Goal: Information Seeking & Learning: Learn about a topic

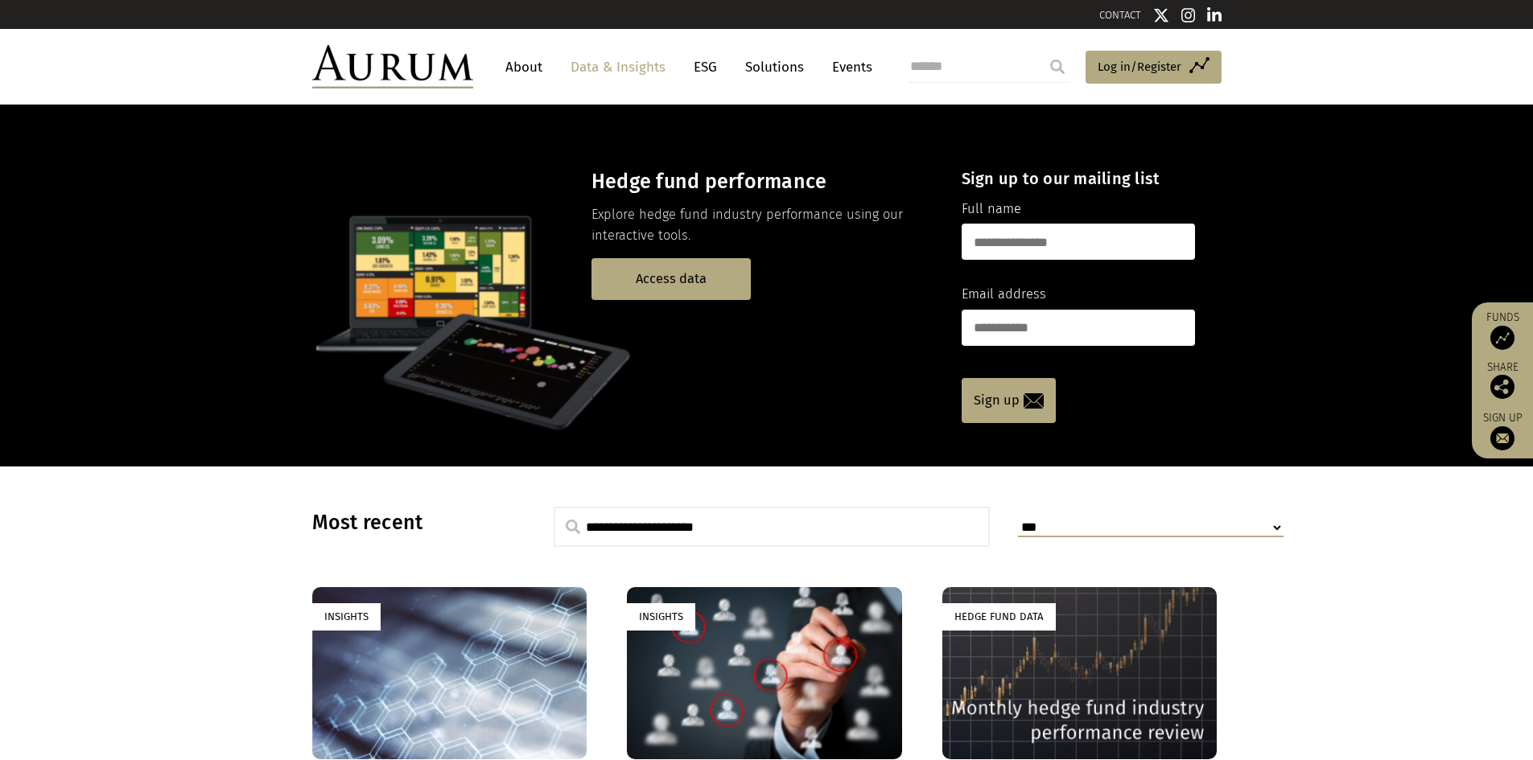
drag, startPoint x: 669, startPoint y: 281, endPoint x: 619, endPoint y: 348, distance: 84.5
click at [669, 280] on link "Access data" at bounding box center [670, 278] width 159 height 41
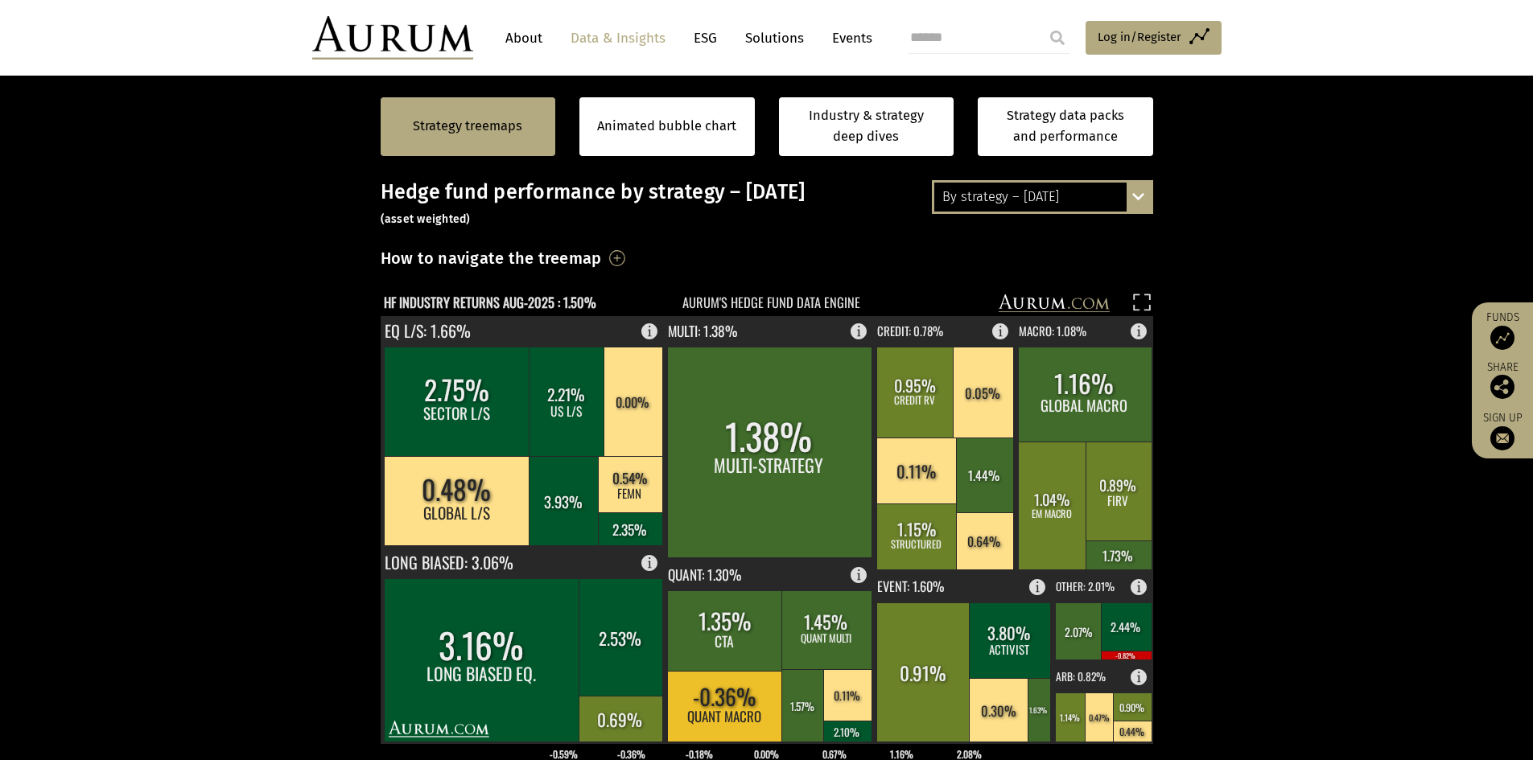
scroll to position [161, 0]
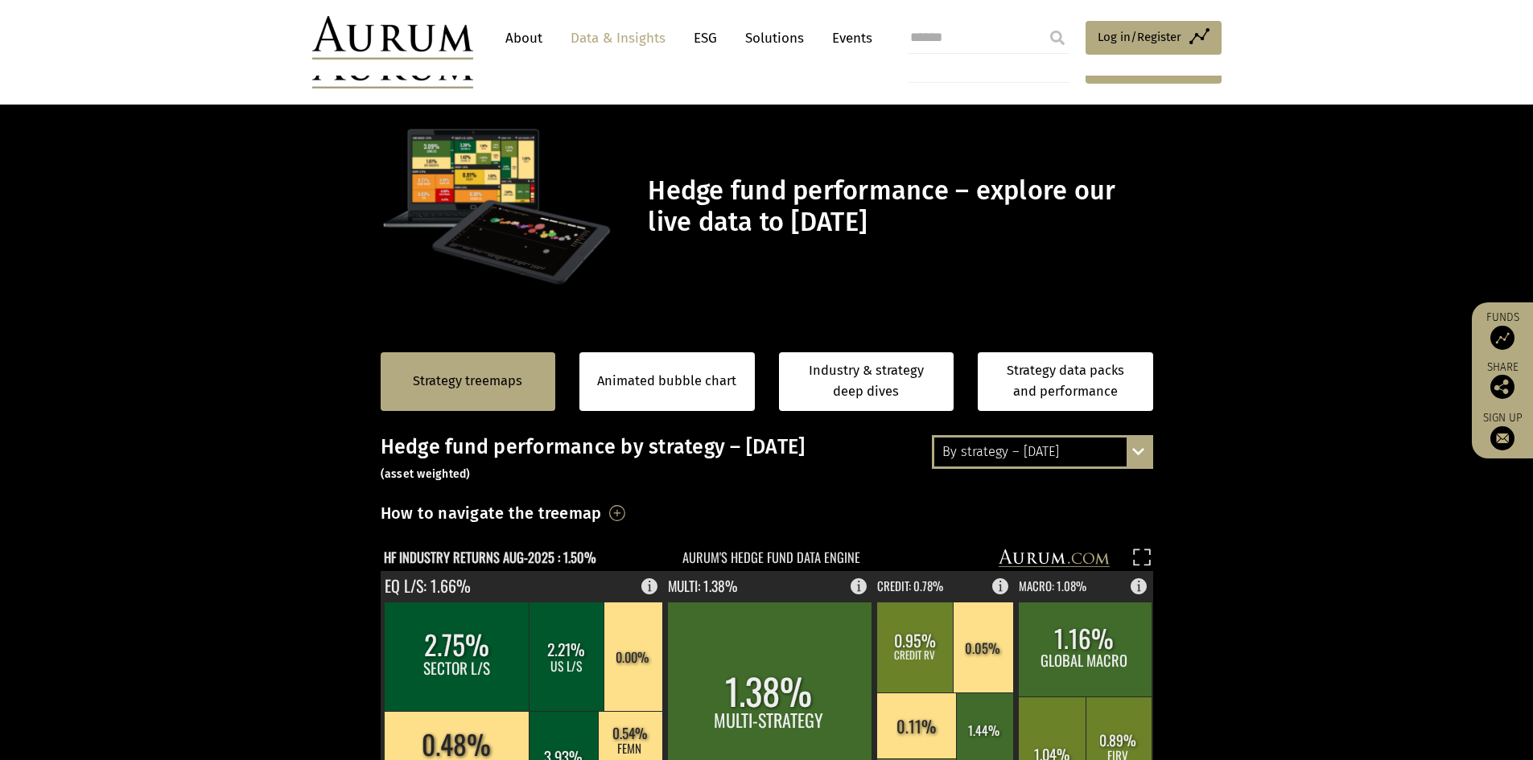
scroll to position [161, 0]
